Goal: Task Accomplishment & Management: Manage account settings

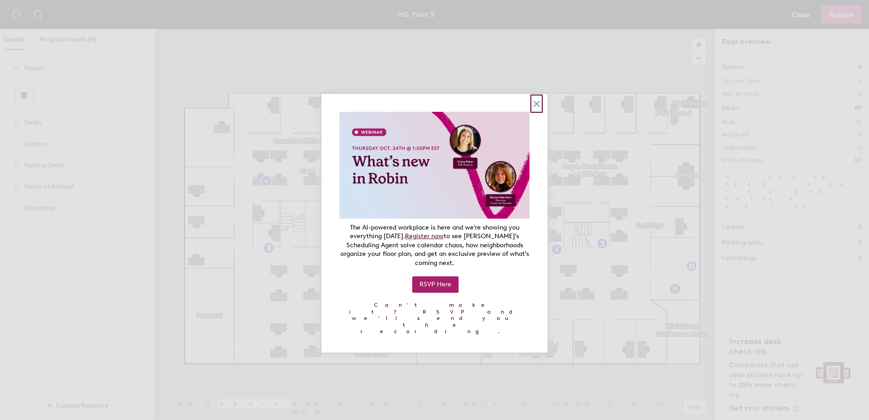
click at [539, 103] on button "×" at bounding box center [536, 103] width 9 height 15
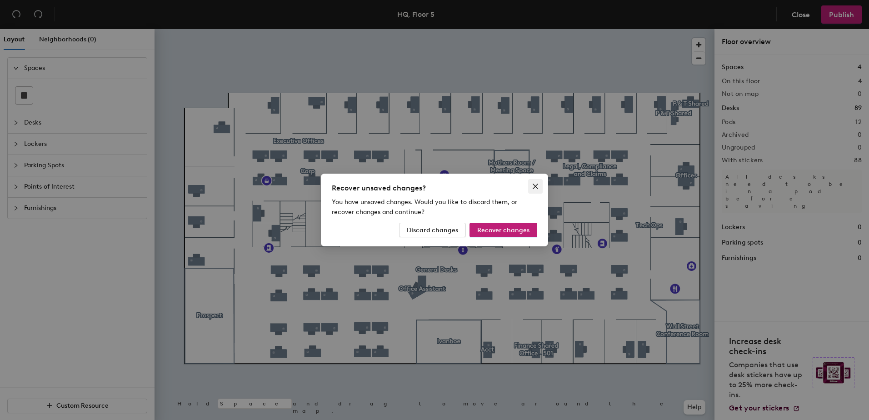
click at [535, 184] on icon "close" at bounding box center [535, 186] width 7 height 7
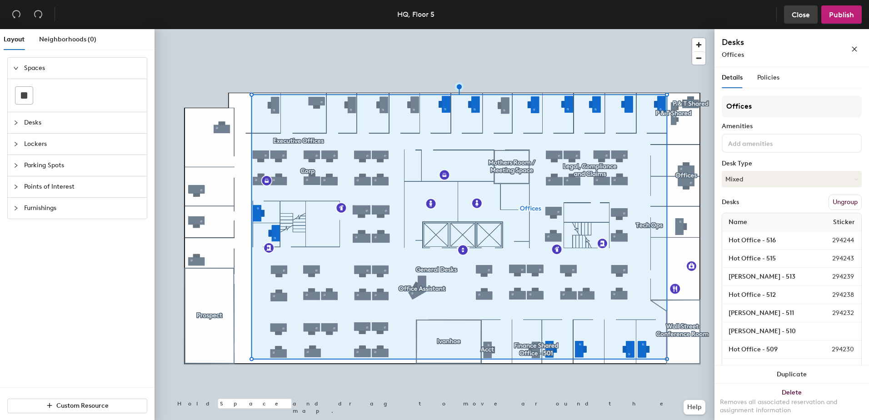
click at [807, 16] on span "Close" at bounding box center [801, 14] width 18 height 9
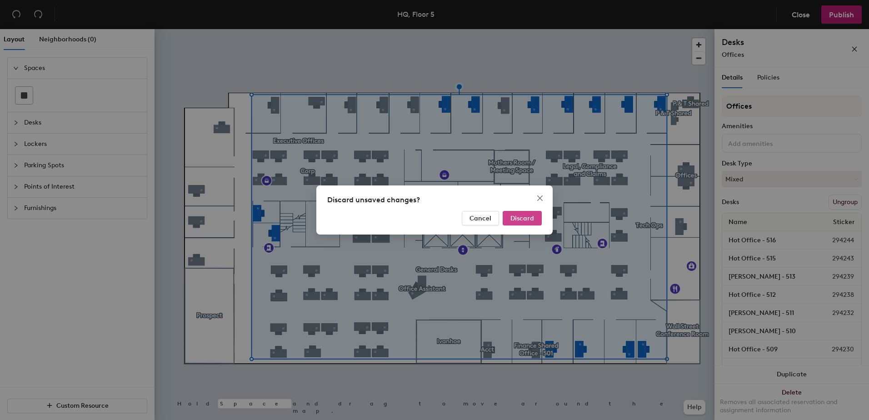
click at [518, 216] on span "Discard" at bounding box center [522, 218] width 24 height 8
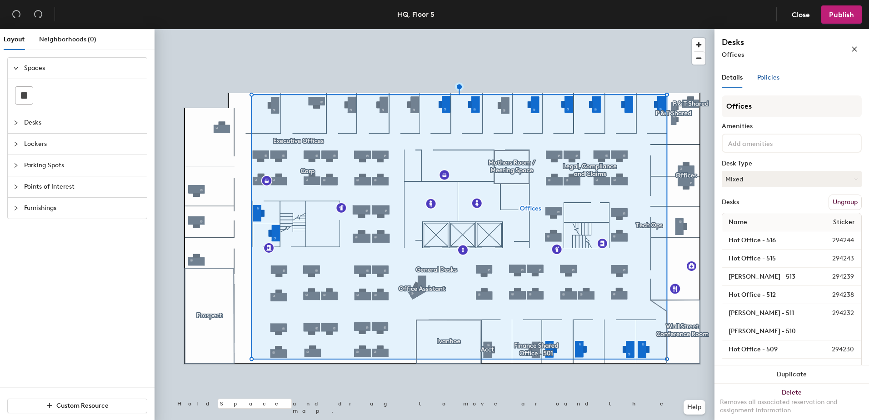
click at [766, 74] on span "Policies" at bounding box center [768, 78] width 22 height 8
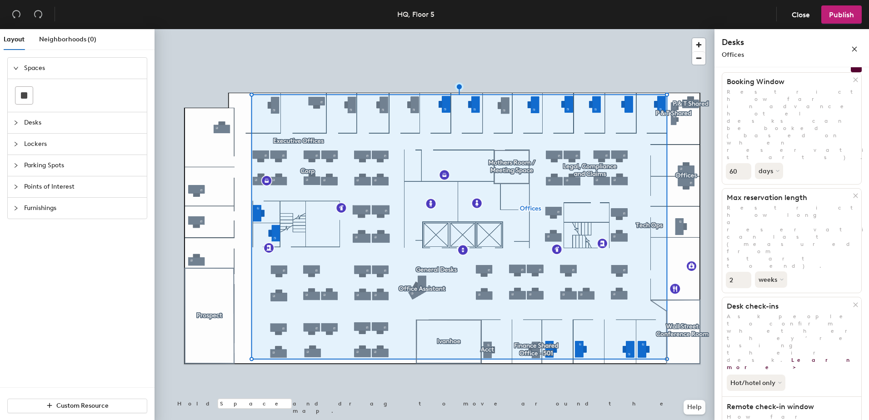
scroll to position [85, 0]
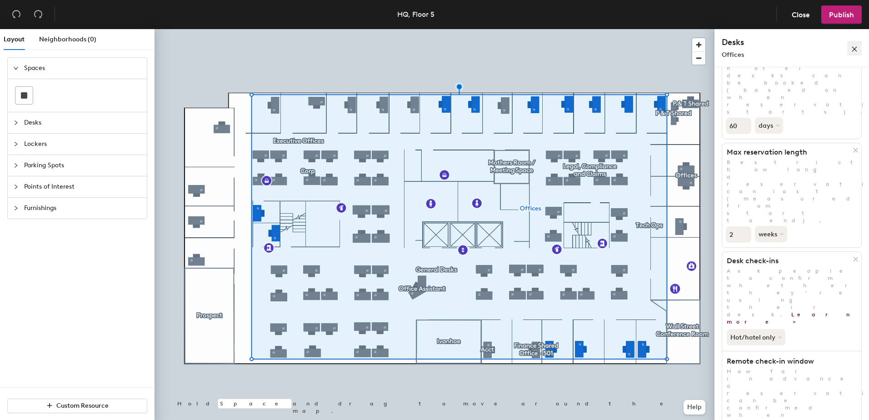
click at [852, 52] on icon "close" at bounding box center [854, 49] width 6 height 6
